Goal: Task Accomplishment & Management: Manage account settings

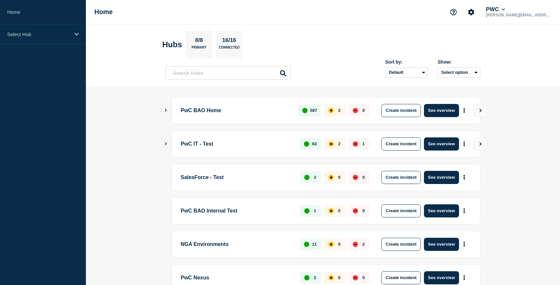
click at [166, 110] on icon "Show Connected Hubs" at bounding box center [166, 110] width 2 height 3
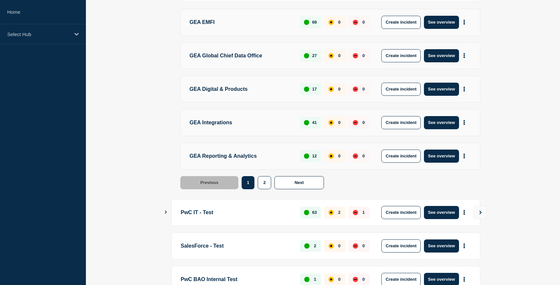
scroll to position [280, 0]
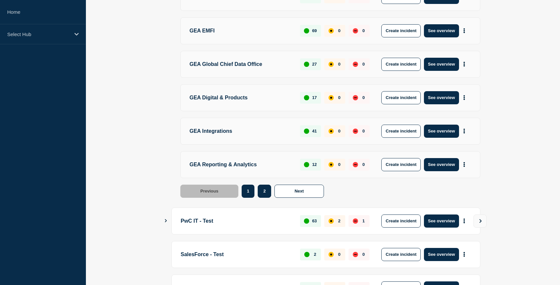
click at [260, 192] on button "2" at bounding box center [264, 191] width 13 height 13
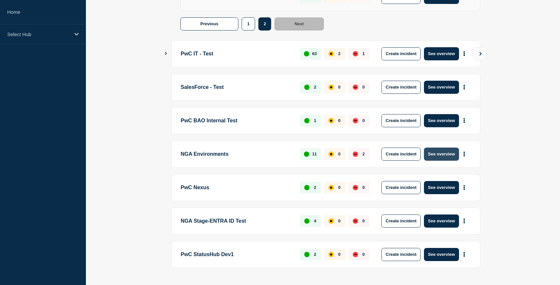
click at [451, 157] on button "See overview" at bounding box center [441, 154] width 35 height 13
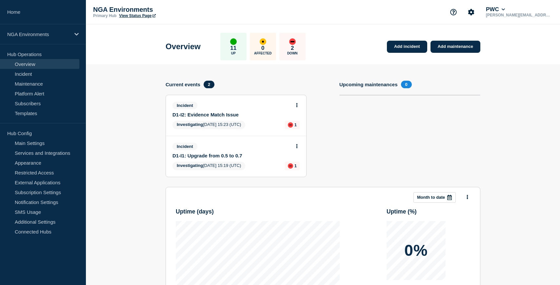
click at [139, 15] on link "View Status Page" at bounding box center [137, 15] width 36 height 5
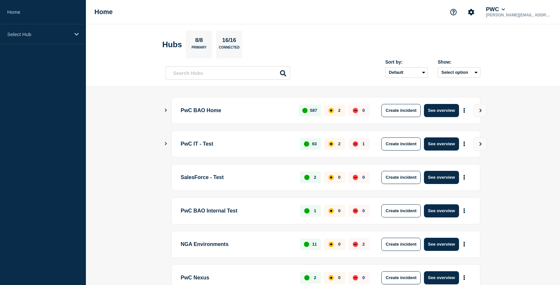
click at [167, 110] on icon "Show Connected Hubs" at bounding box center [166, 110] width 2 height 3
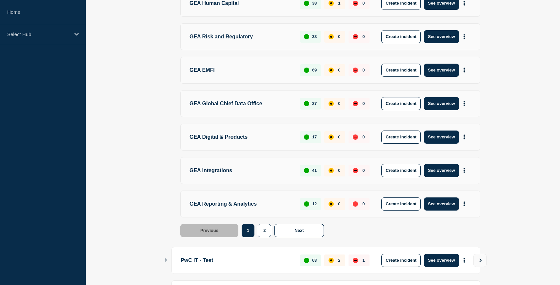
scroll to position [242, 0]
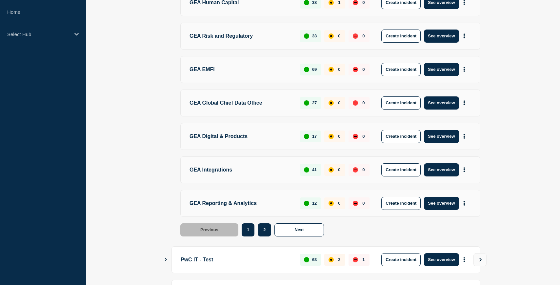
click at [265, 234] on button "2" at bounding box center [264, 229] width 13 height 13
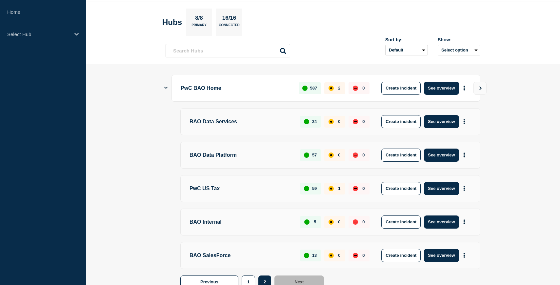
scroll to position [0, 0]
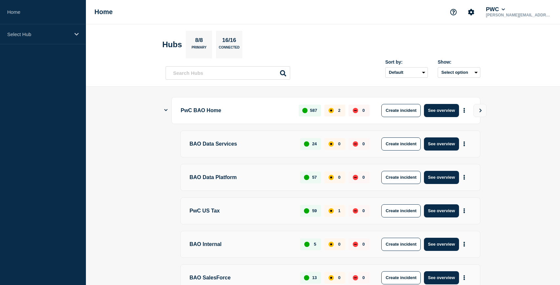
click at [165, 109] on icon "Show Connected Hubs" at bounding box center [165, 110] width 3 height 4
click at [167, 109] on icon "Show Connected Hubs" at bounding box center [166, 110] width 4 height 3
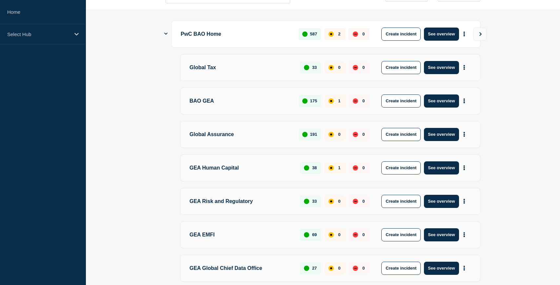
scroll to position [84, 0]
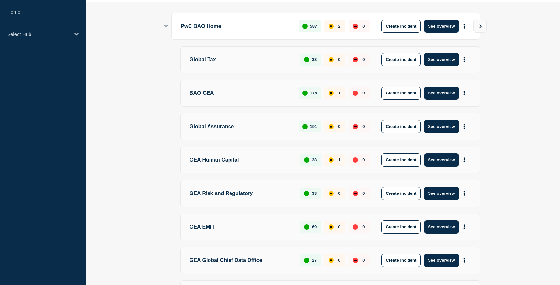
click at [210, 132] on p "Global Assurance" at bounding box center [241, 126] width 102 height 13
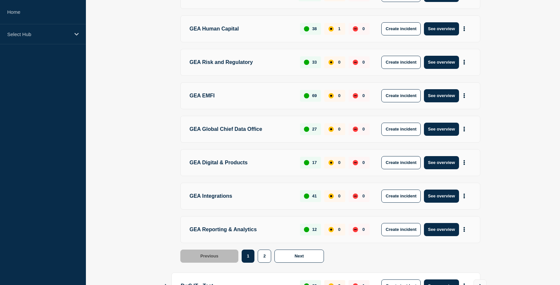
scroll to position [216, 0]
click at [261, 257] on button "2" at bounding box center [264, 255] width 13 height 13
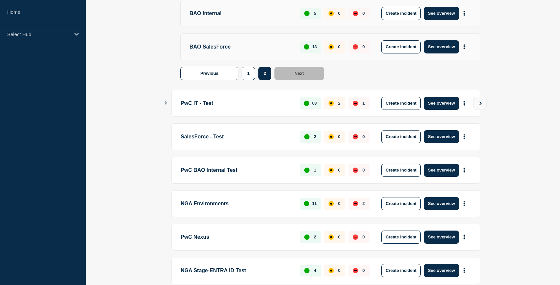
scroll to position [230, 0]
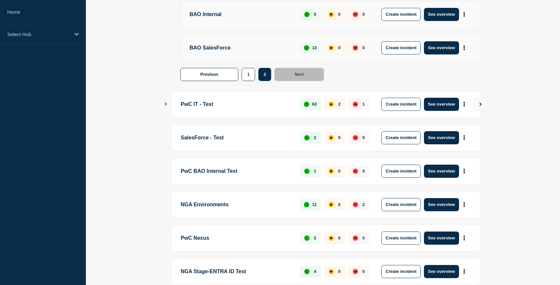
click at [217, 209] on p "NGA Environments" at bounding box center [237, 204] width 112 height 13
click at [277, 206] on p "NGA Environments" at bounding box center [237, 204] width 112 height 13
click at [219, 207] on p "NGA Environments" at bounding box center [237, 204] width 112 height 13
click at [63, 36] on p "Select Hub" at bounding box center [38, 34] width 63 height 6
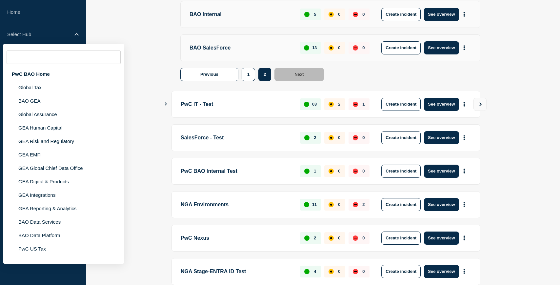
click at [259, 209] on p "NGA Environments" at bounding box center [237, 204] width 112 height 13
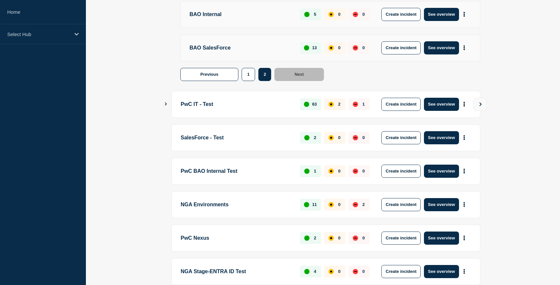
click at [211, 209] on p "NGA Environments" at bounding box center [237, 204] width 112 height 13
click at [432, 203] on button "See overview" at bounding box center [441, 204] width 35 height 13
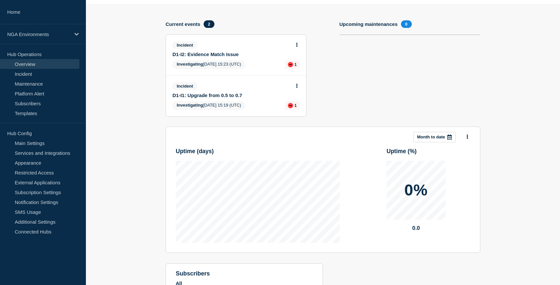
scroll to position [57, 0]
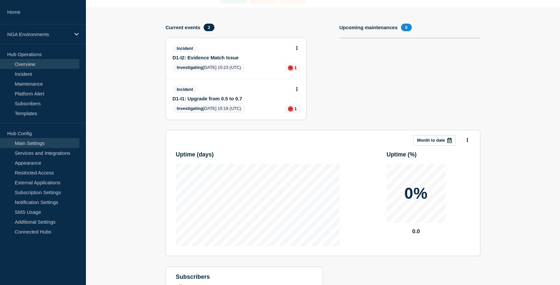
click at [33, 142] on link "Main Settings" at bounding box center [39, 143] width 79 height 10
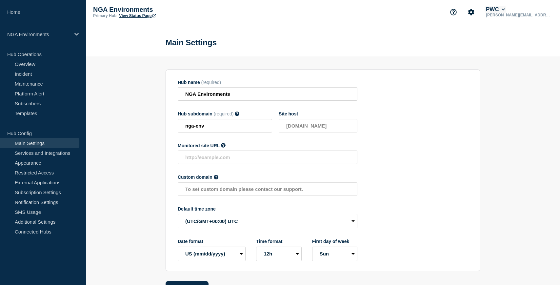
click at [506, 10] on button "PWC" at bounding box center [496, 9] width 22 height 7
click at [475, 10] on icon "Account settings" at bounding box center [471, 12] width 6 height 6
click at [491, 40] on link "Team Members" at bounding box center [492, 39] width 34 height 6
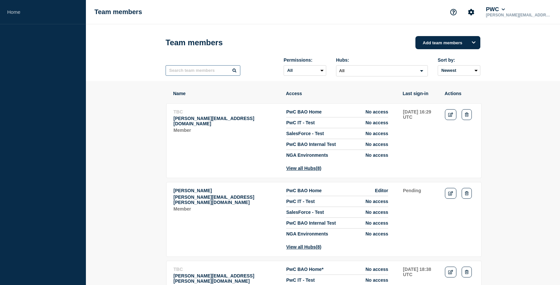
click at [188, 72] on input "text" at bounding box center [203, 70] width 75 height 10
type input "[PERSON_NAME]"
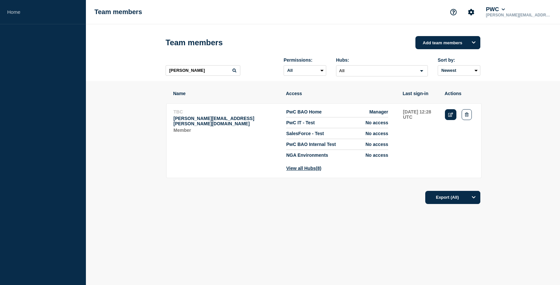
click at [451, 117] on icon "Edit" at bounding box center [450, 114] width 5 height 4
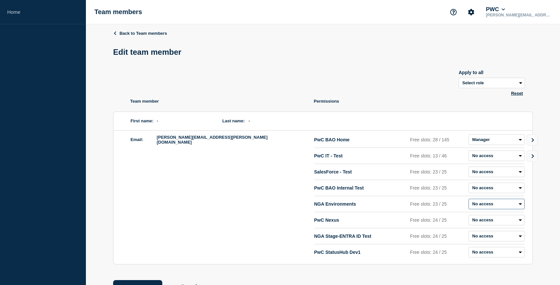
click at [513, 209] on select "Admin Manager Editor No access" at bounding box center [497, 204] width 56 height 10
select select "1"
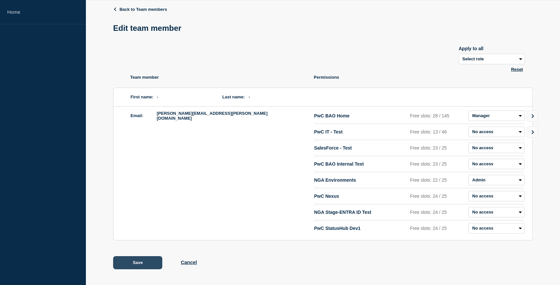
drag, startPoint x: 118, startPoint y: 272, endPoint x: 121, endPoint y: 268, distance: 4.9
click at [118, 271] on div "Back to Team members Edit team member Apply to all Select role Admin Manager Ed…" at bounding box center [323, 142] width 420 height 285
click at [125, 262] on button "Save" at bounding box center [137, 262] width 49 height 13
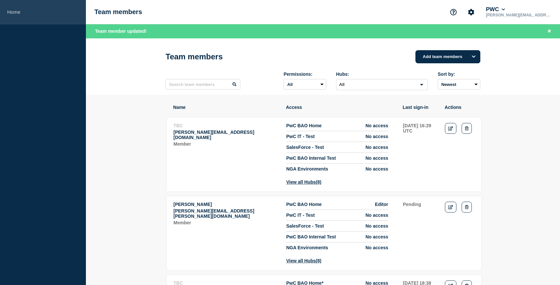
click at [20, 17] on link "Home" at bounding box center [43, 12] width 86 height 24
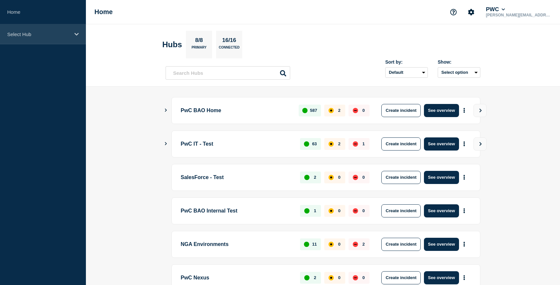
click at [20, 37] on div "Select Hub" at bounding box center [43, 34] width 86 height 20
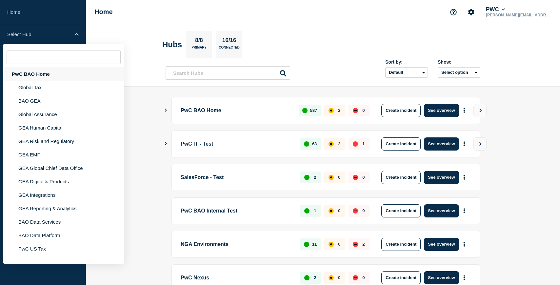
click at [34, 77] on div "PwC BAO Home" at bounding box center [63, 73] width 121 height 13
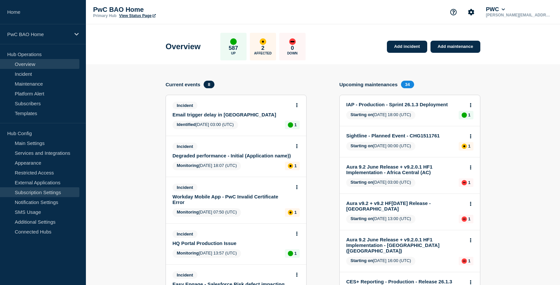
click at [40, 195] on link "Subscription Settings" at bounding box center [39, 192] width 79 height 10
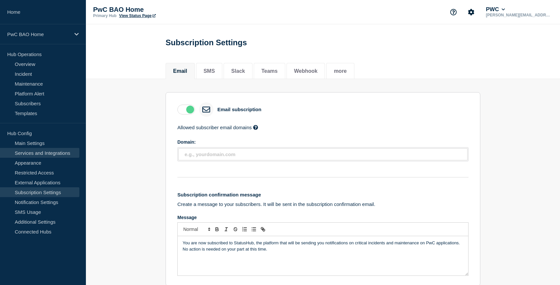
click at [41, 154] on link "Services and Integrations" at bounding box center [39, 153] width 79 height 10
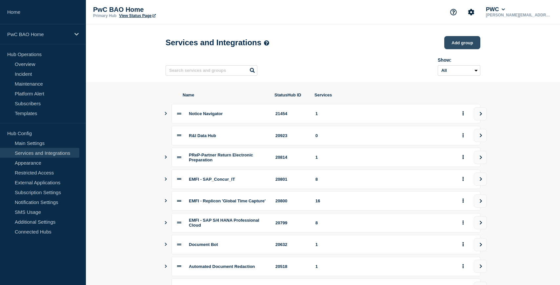
click at [451, 44] on button "Add group" at bounding box center [462, 42] width 36 height 13
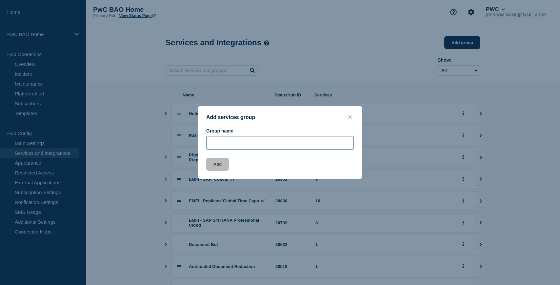
click at [245, 139] on input "Group name" at bounding box center [280, 142] width 148 height 13
type input "Next Generation Audit ([GEOGRAPHIC_DATA])"
click at [212, 166] on button "Add" at bounding box center [217, 164] width 23 height 13
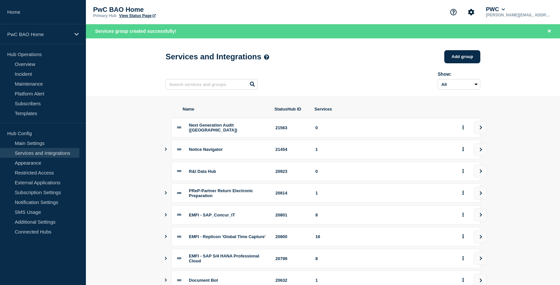
click at [201, 132] on span "Next Generation Audit ([GEOGRAPHIC_DATA])" at bounding box center [213, 128] width 49 height 10
click at [484, 129] on button "view group" at bounding box center [480, 127] width 13 height 13
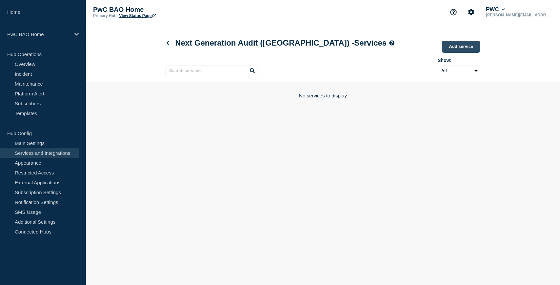
click at [447, 47] on link "Add service" at bounding box center [461, 47] width 39 height 12
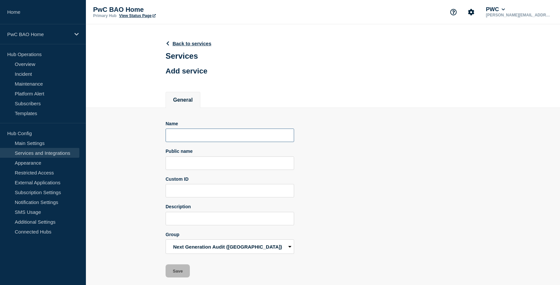
click at [193, 142] on input "Name" at bounding box center [230, 135] width 129 height 13
drag, startPoint x: 229, startPoint y: 141, endPoint x: 156, endPoint y: 137, distance: 72.2
click at [156, 137] on section "Name NGA Platform West Public name Custom ID Description Group Next Generation …" at bounding box center [323, 193] width 474 height 170
type input "NGA Platform West"
click at [178, 170] on input "Public name" at bounding box center [230, 162] width 129 height 13
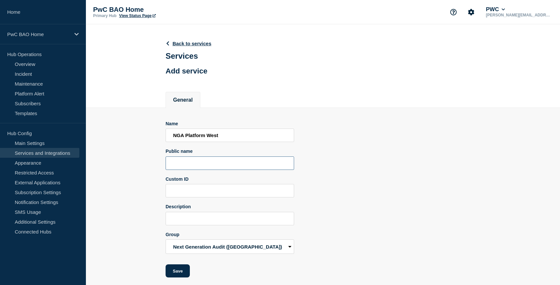
paste input "NGA Platform West"
type input "NGA Platform West"
click at [191, 197] on input "Custom ID" at bounding box center [230, 190] width 129 height 13
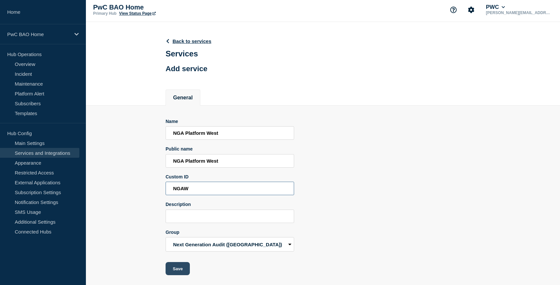
type input "NGAW"
click at [173, 271] on button "Save" at bounding box center [178, 268] width 24 height 13
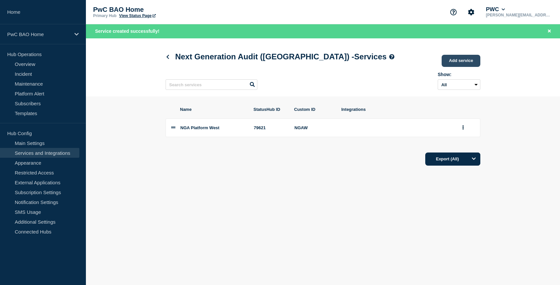
click at [453, 60] on link "Add service" at bounding box center [461, 61] width 39 height 12
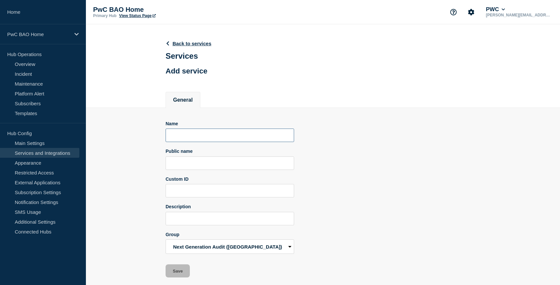
click at [190, 136] on input "Name" at bounding box center [230, 135] width 129 height 13
paste input "NGA Platform West"
type input "NGA Platform Central"
paste input "NGA Platform West"
type input "NGA Platform Central"
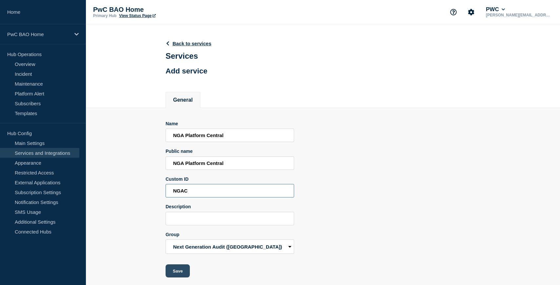
type input "NGAC"
click at [171, 277] on button "Save" at bounding box center [178, 270] width 24 height 13
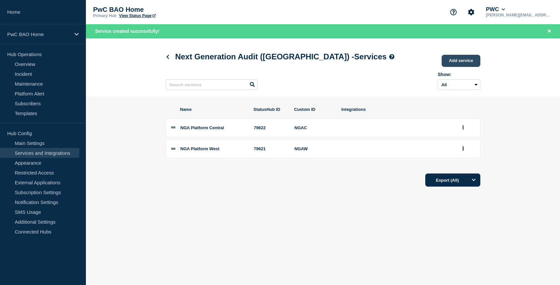
click at [467, 57] on link "Add service" at bounding box center [461, 61] width 39 height 12
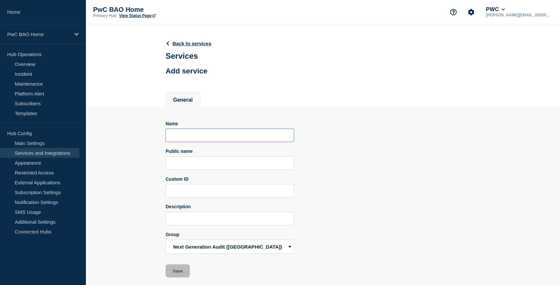
click at [202, 142] on input "Name" at bounding box center [230, 135] width 129 height 13
paste input "NGA Platform West"
type input "NGA Platform West"
click at [207, 170] on input "Public name" at bounding box center [230, 162] width 129 height 13
paste input "NGA Platform West"
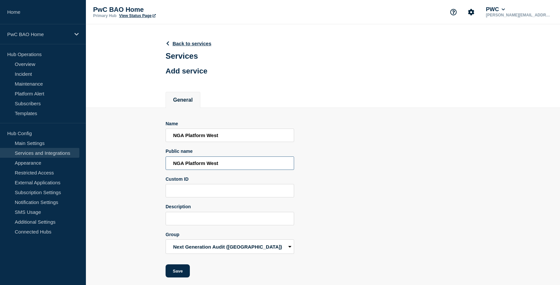
type input "NGA Platform West"
click at [235, 140] on input "NGA Platform West" at bounding box center [230, 135] width 129 height 13
type input "NGA Platform East"
drag, startPoint x: 209, startPoint y: 170, endPoint x: 230, endPoint y: 171, distance: 20.7
click at [230, 170] on input "NGA Platform West" at bounding box center [230, 162] width 129 height 13
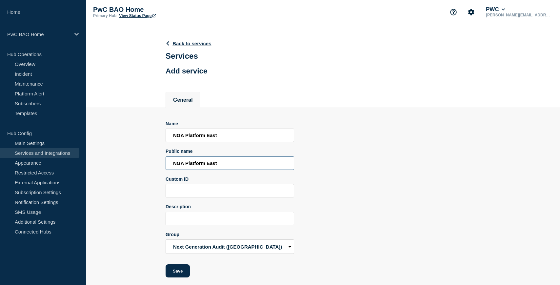
type input "NGA Platform East"
type input "NGAE"
click at [183, 277] on button "Save" at bounding box center [178, 270] width 24 height 13
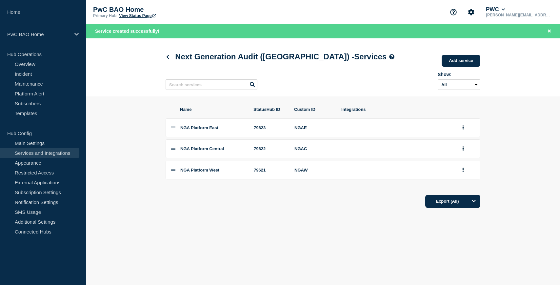
click at [130, 15] on link "View Status Page" at bounding box center [137, 15] width 36 height 5
click at [64, 29] on div "PwC BAO Home" at bounding box center [43, 34] width 86 height 20
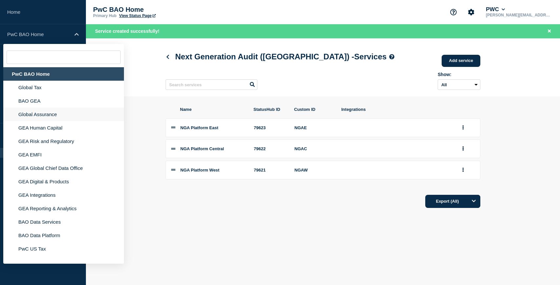
click at [57, 123] on li "Global Assurance" at bounding box center [63, 127] width 121 height 13
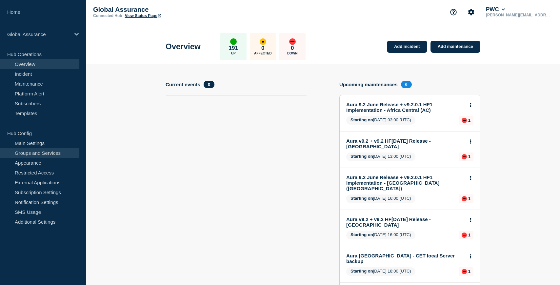
click at [31, 155] on link "Groups and Services" at bounding box center [39, 153] width 79 height 10
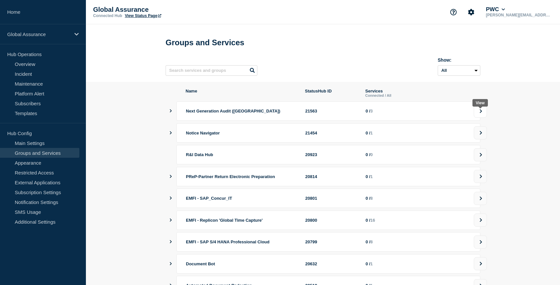
click at [482, 113] on icon at bounding box center [481, 111] width 4 height 4
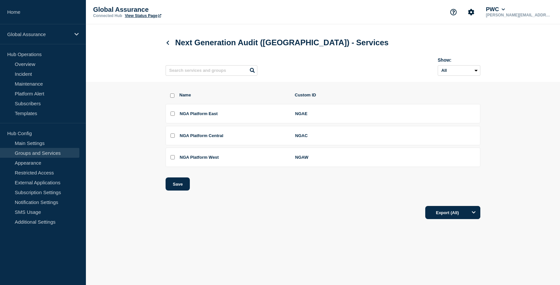
click at [170, 96] on div at bounding box center [170, 95] width 3 height 6
click at [172, 98] on input "select all checkbox" at bounding box center [172, 95] width 4 height 4
checkbox input "true"
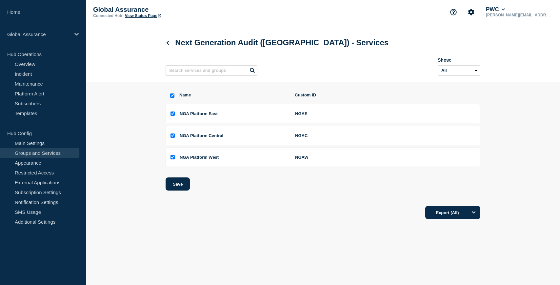
checkbox input "true"
click at [179, 189] on button "Save" at bounding box center [178, 183] width 24 height 13
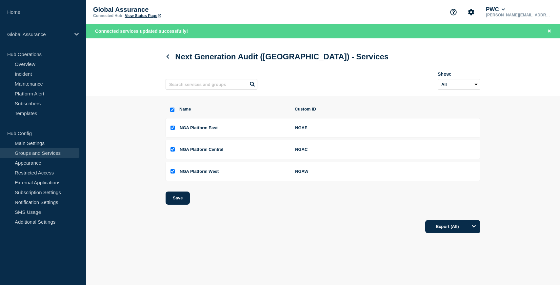
click at [135, 16] on link "View Status Page" at bounding box center [143, 15] width 36 height 5
